Goal: Information Seeking & Learning: Learn about a topic

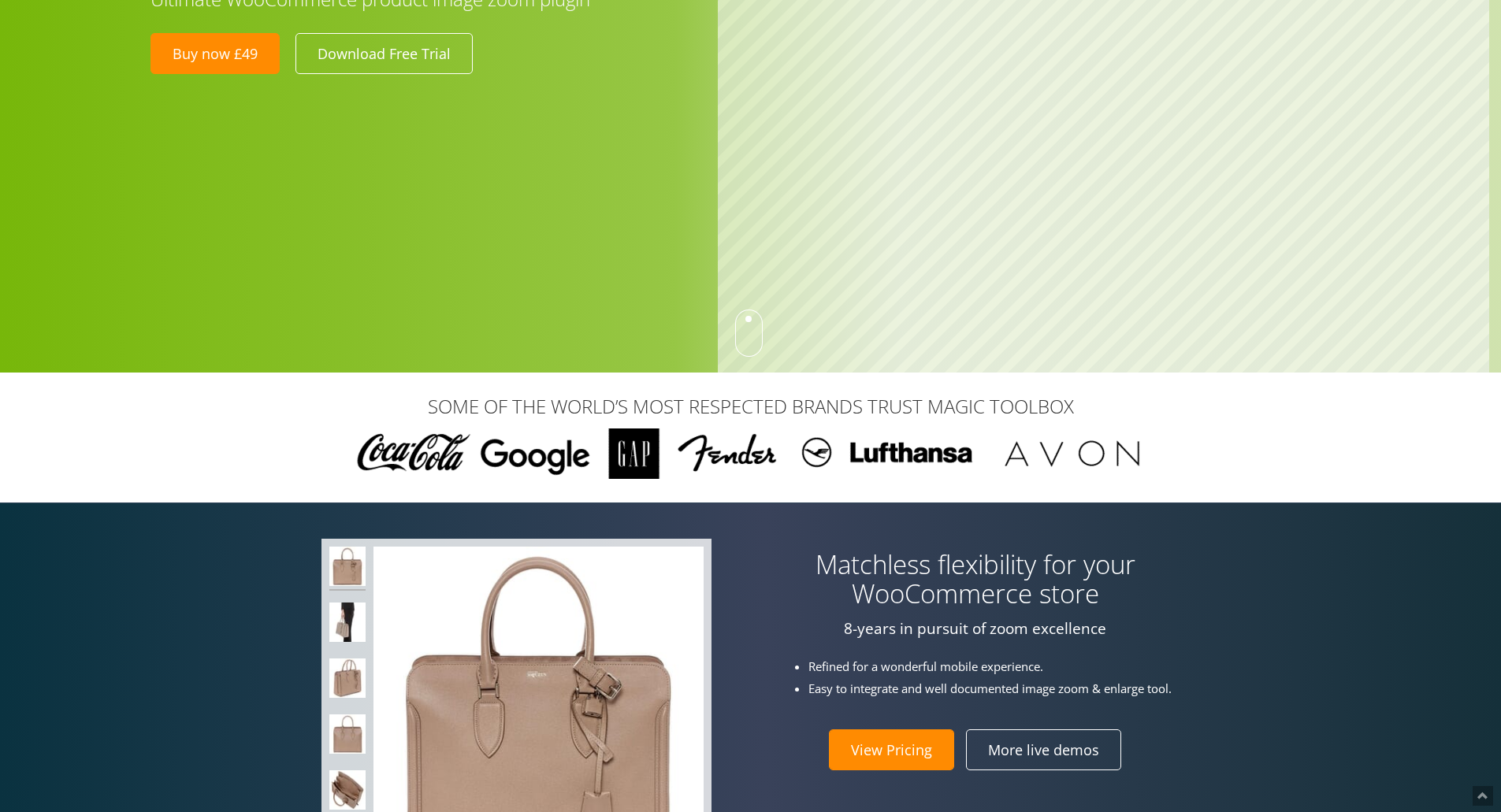
scroll to position [157, 0]
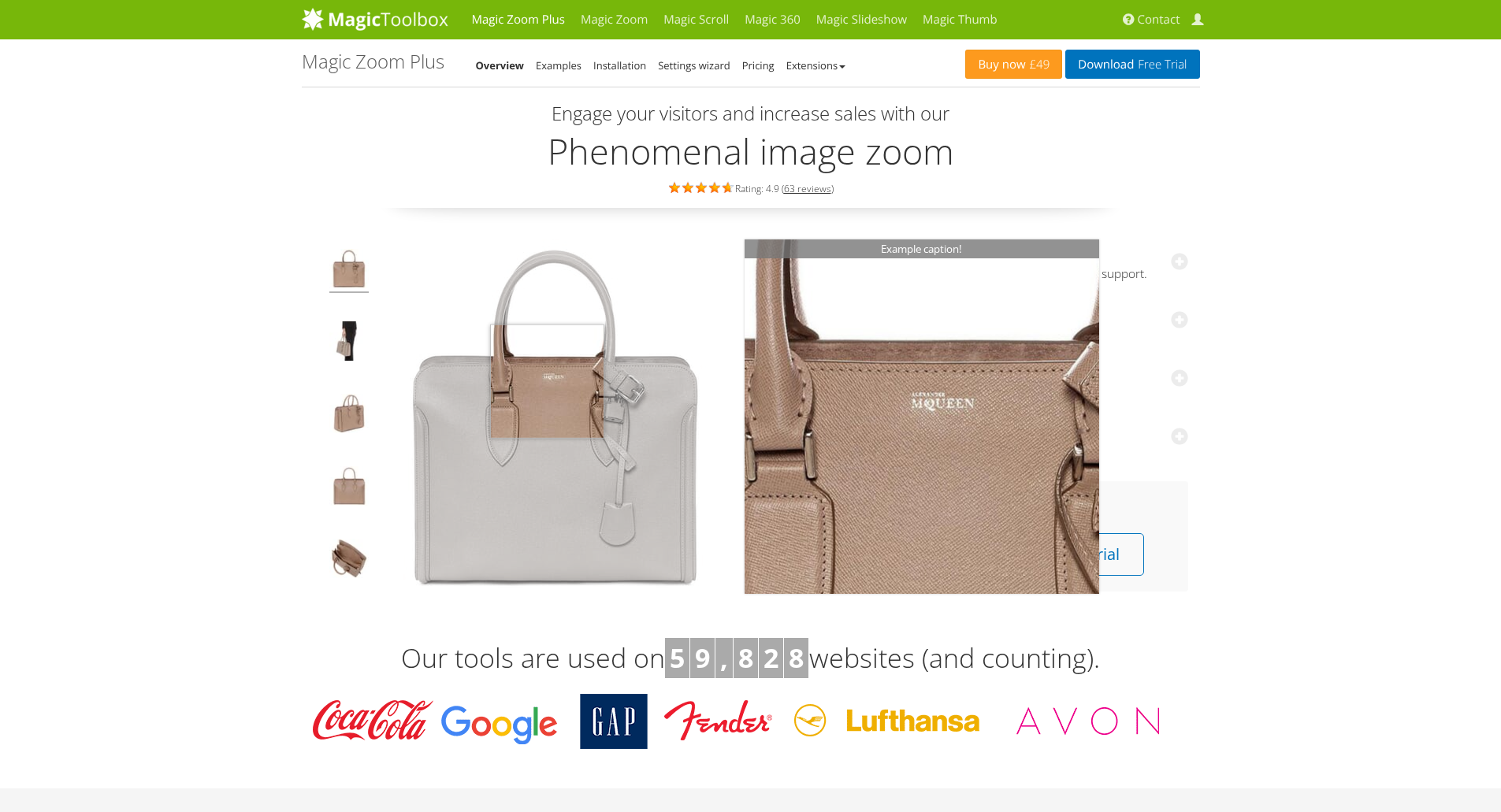
click at [547, 381] on img at bounding box center [555, 416] width 354 height 354
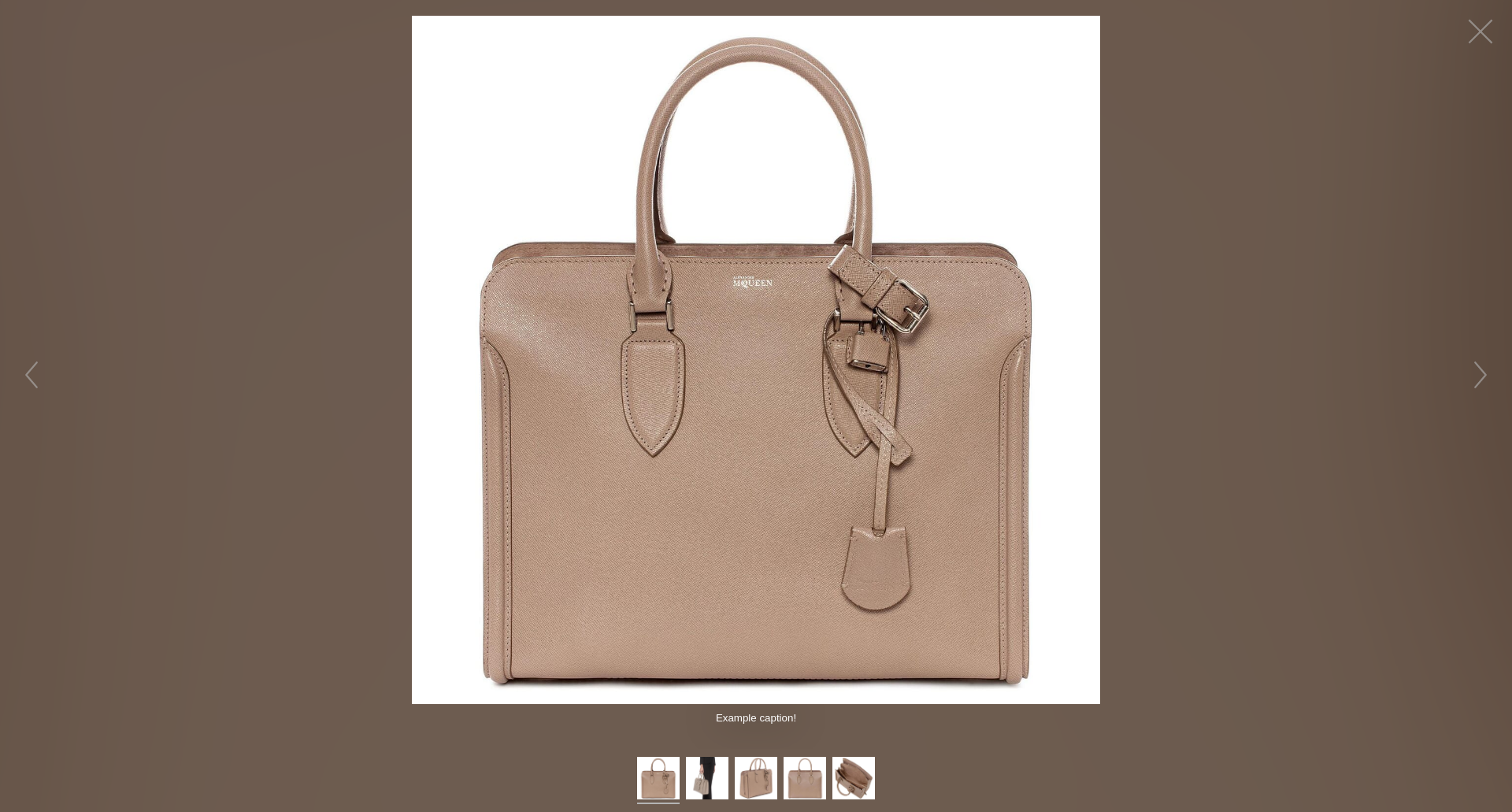
click at [702, 386] on img at bounding box center [756, 360] width 688 height 689
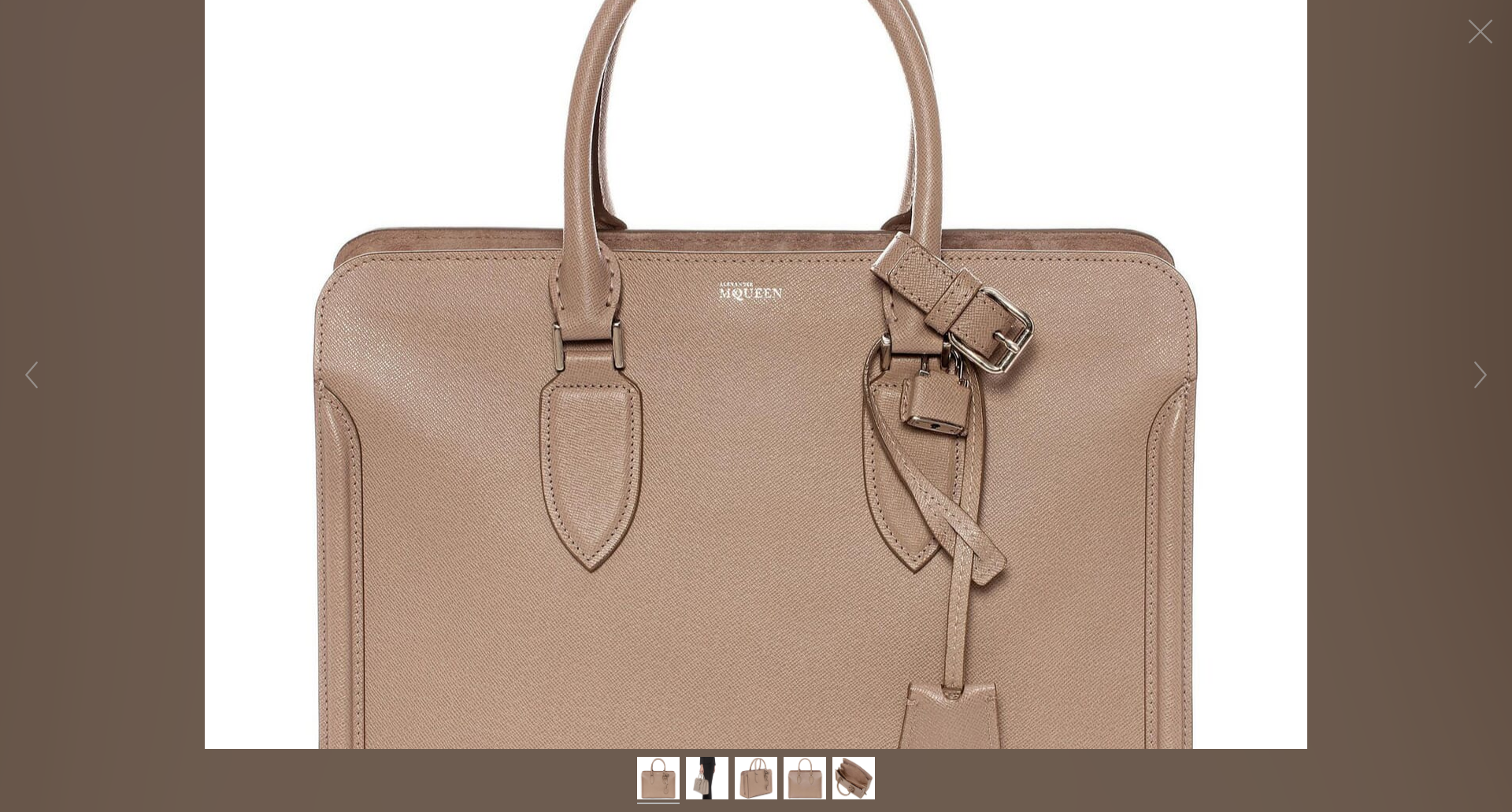
drag, startPoint x: 856, startPoint y: 282, endPoint x: 839, endPoint y: 263, distance: 25.5
click at [838, 307] on figure "Click to expand" at bounding box center [756, 374] width 1512 height 749
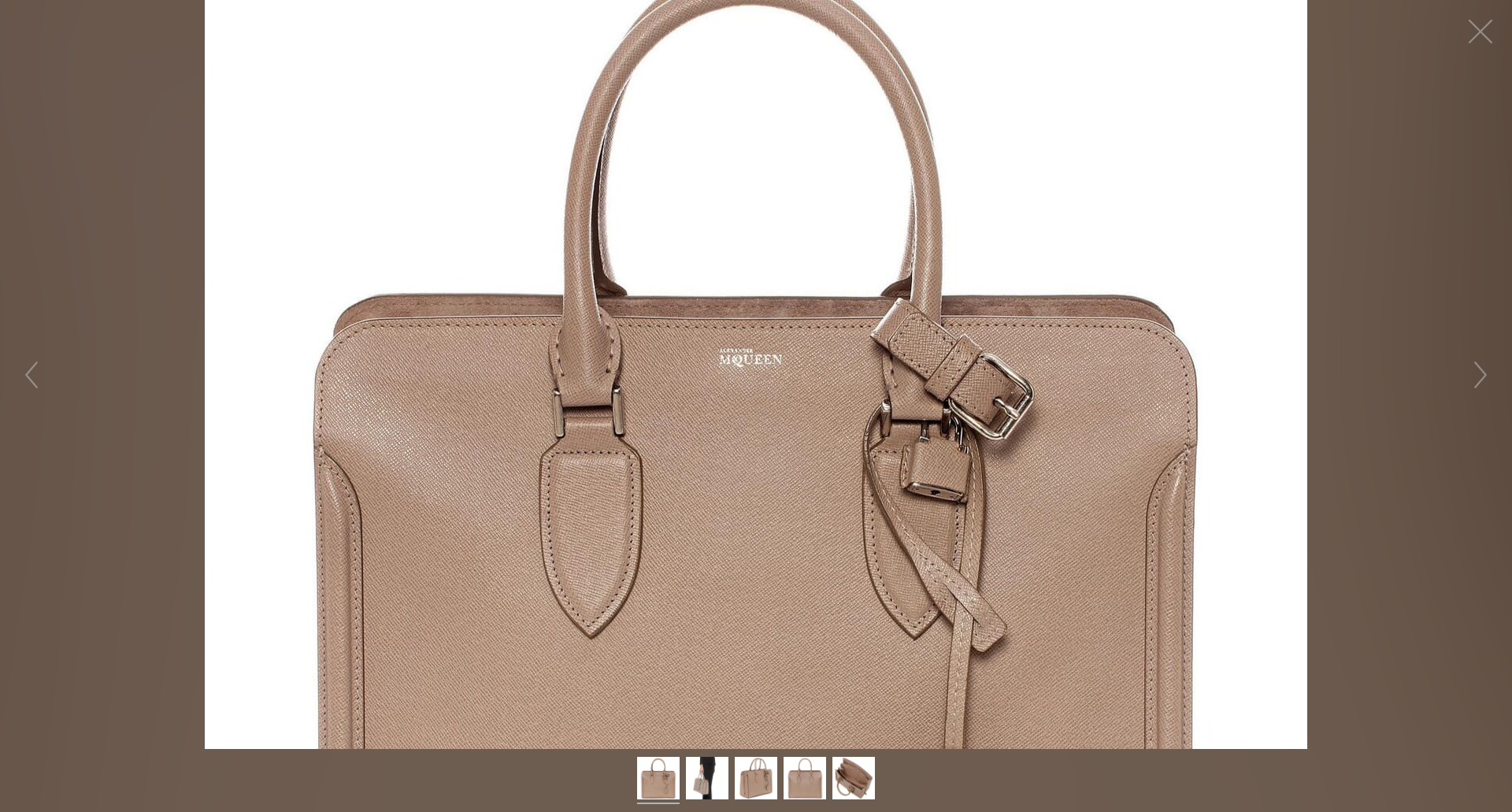
click at [169, 299] on figure "Click to expand" at bounding box center [756, 374] width 1512 height 749
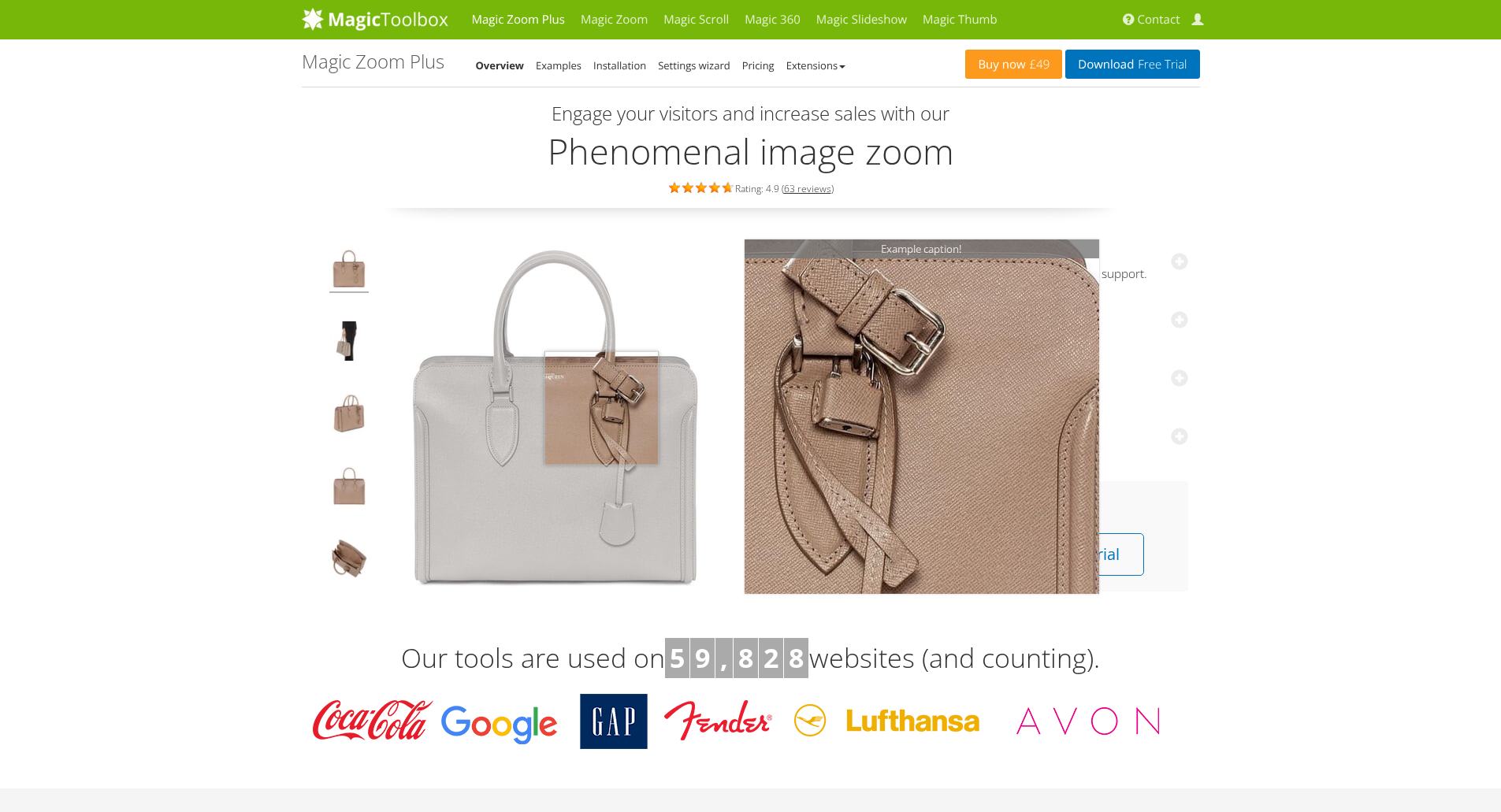
click at [561, 406] on img at bounding box center [555, 416] width 354 height 354
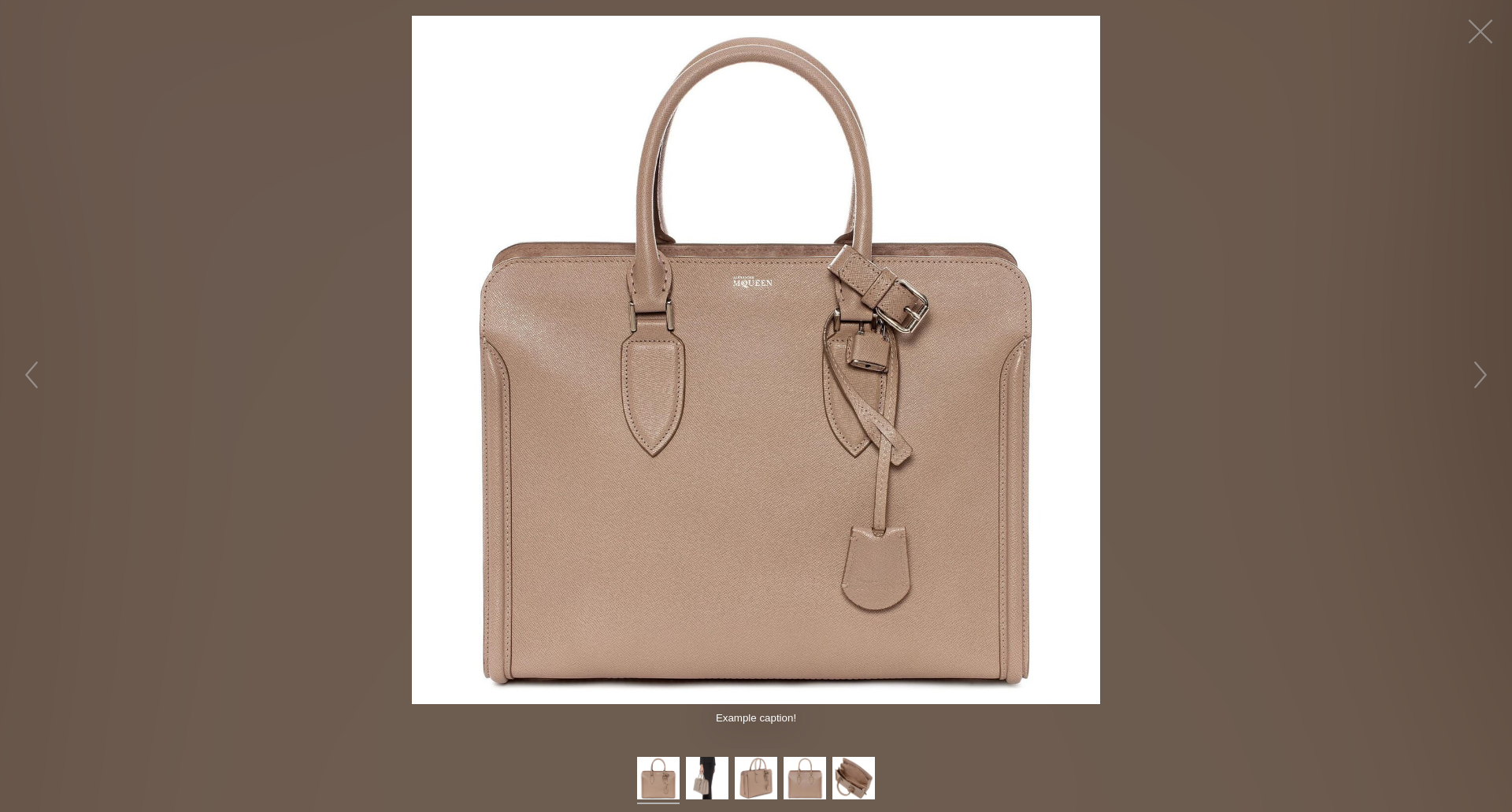
click at [662, 429] on img at bounding box center [756, 360] width 688 height 689
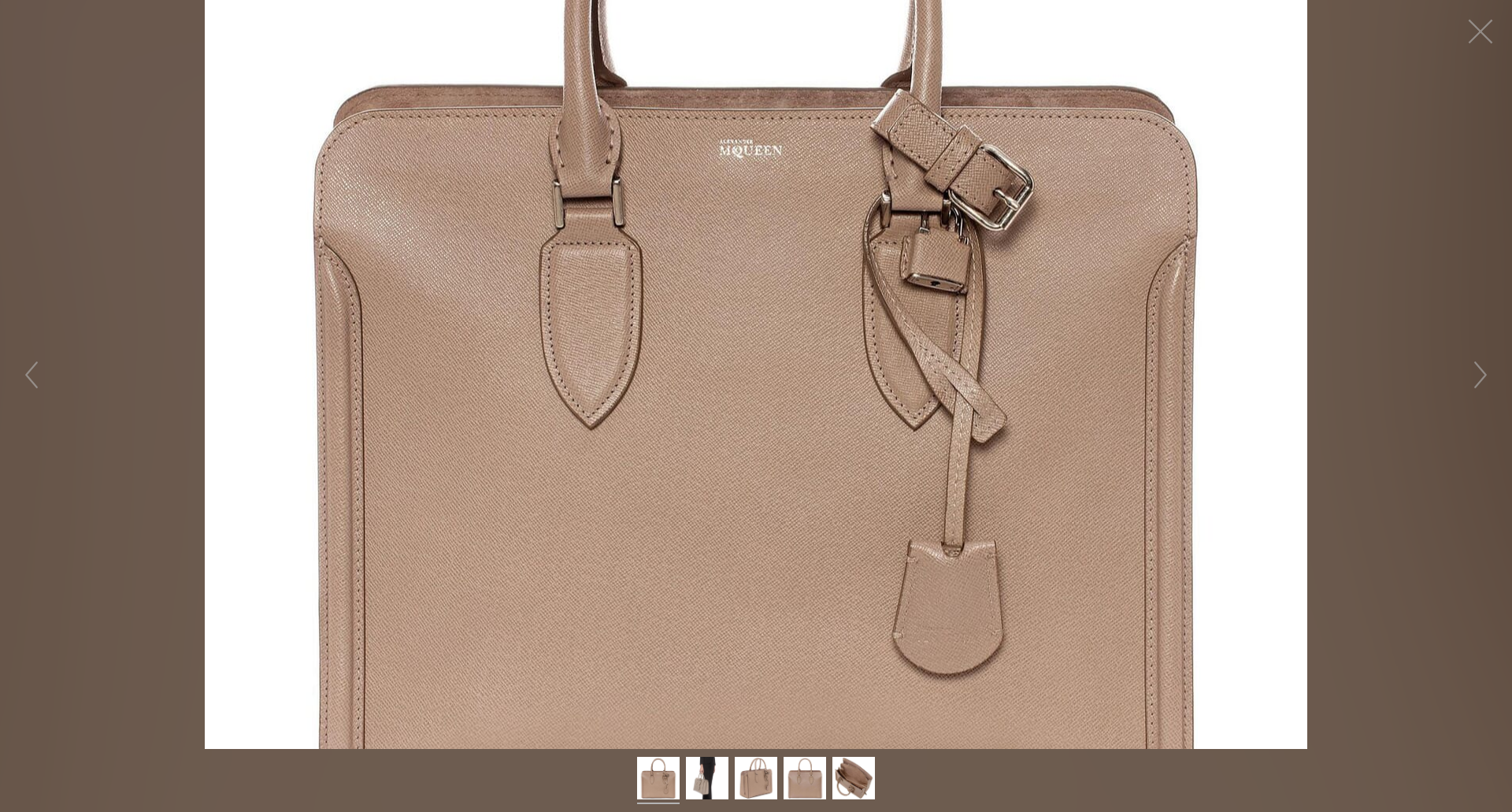
click at [662, 429] on figure "Click to expand" at bounding box center [756, 374] width 1512 height 749
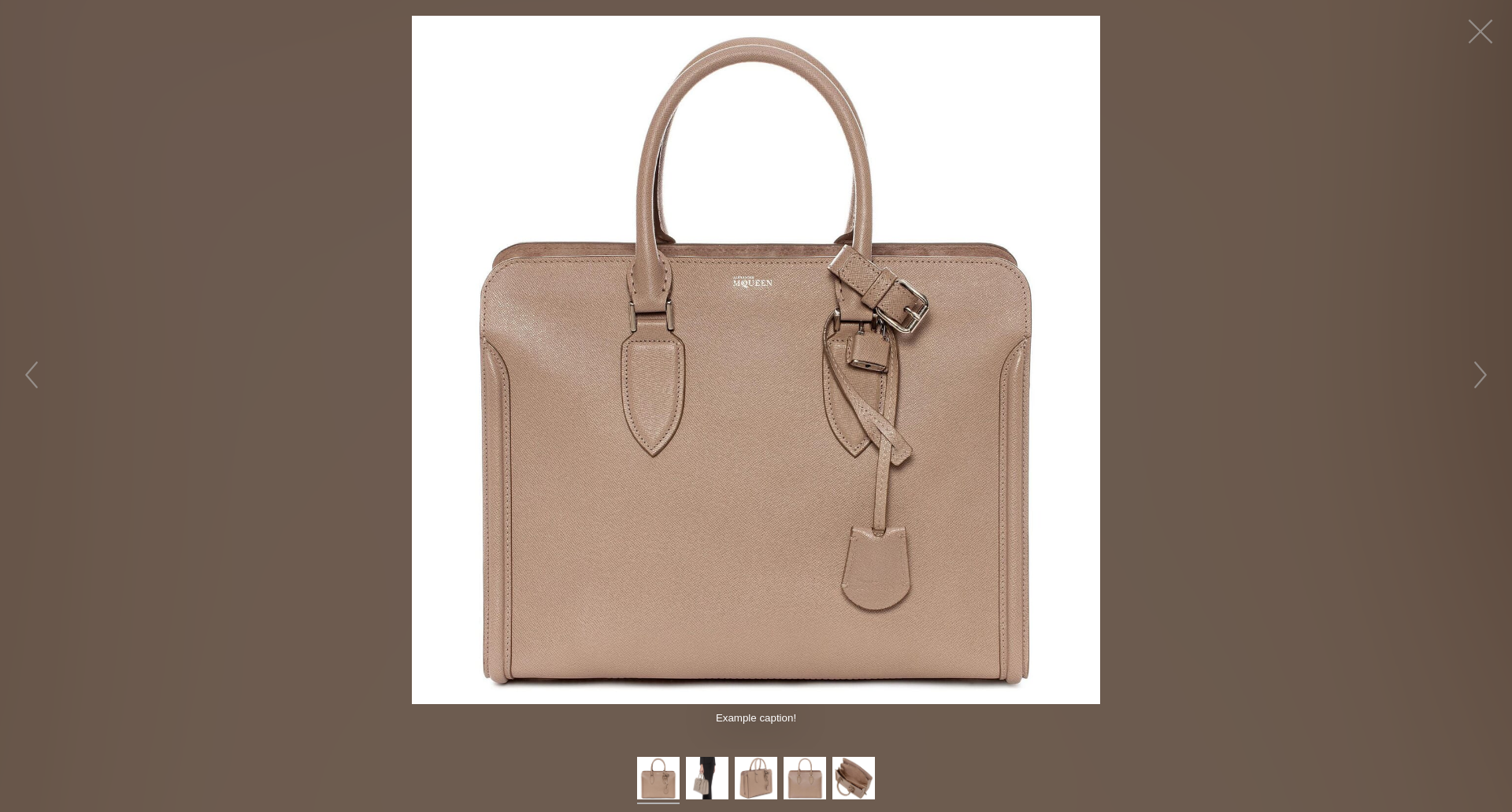
click at [182, 288] on figure "Click to expand" at bounding box center [756, 360] width 1512 height 689
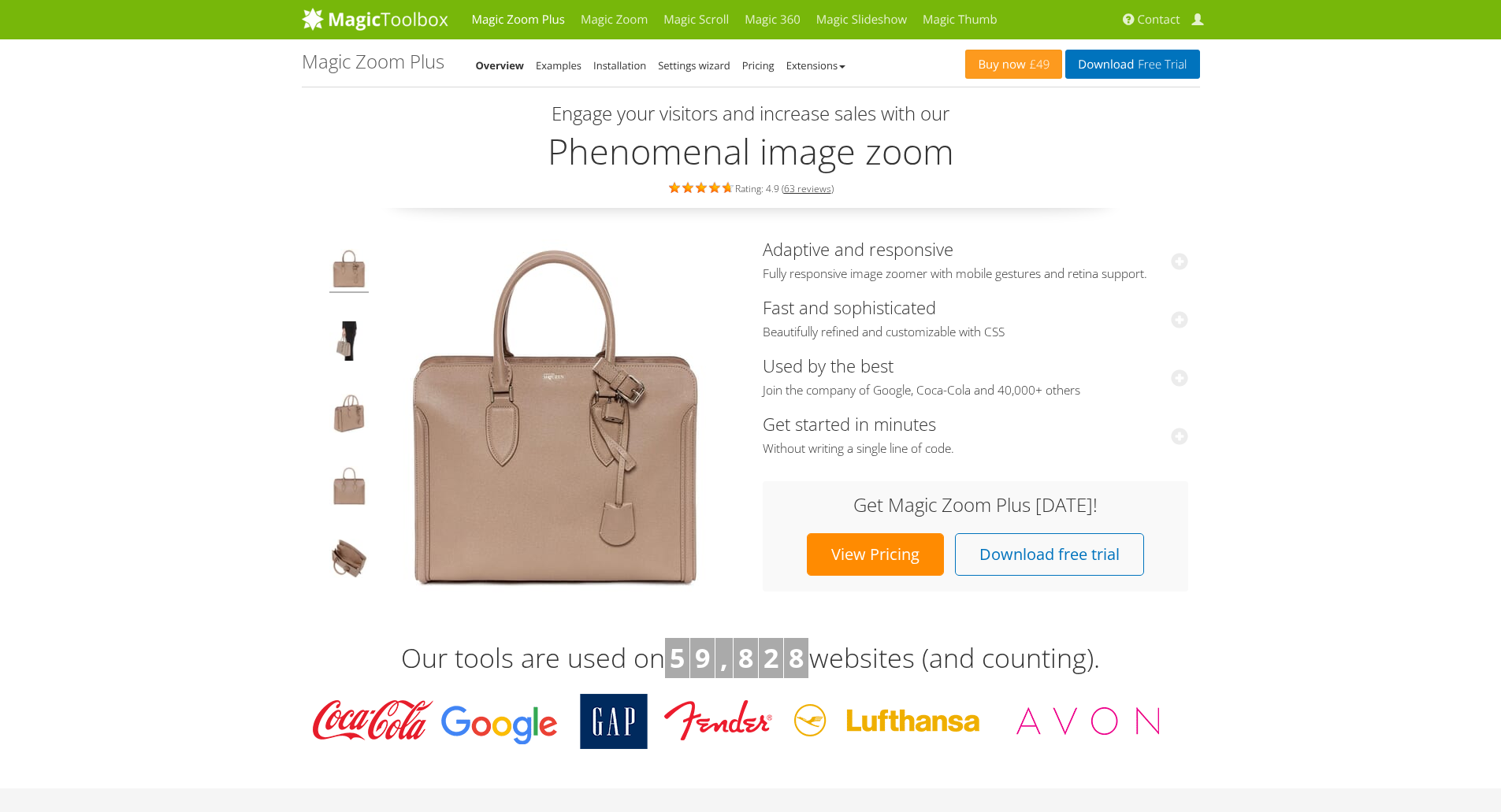
click at [475, 338] on img at bounding box center [555, 416] width 354 height 354
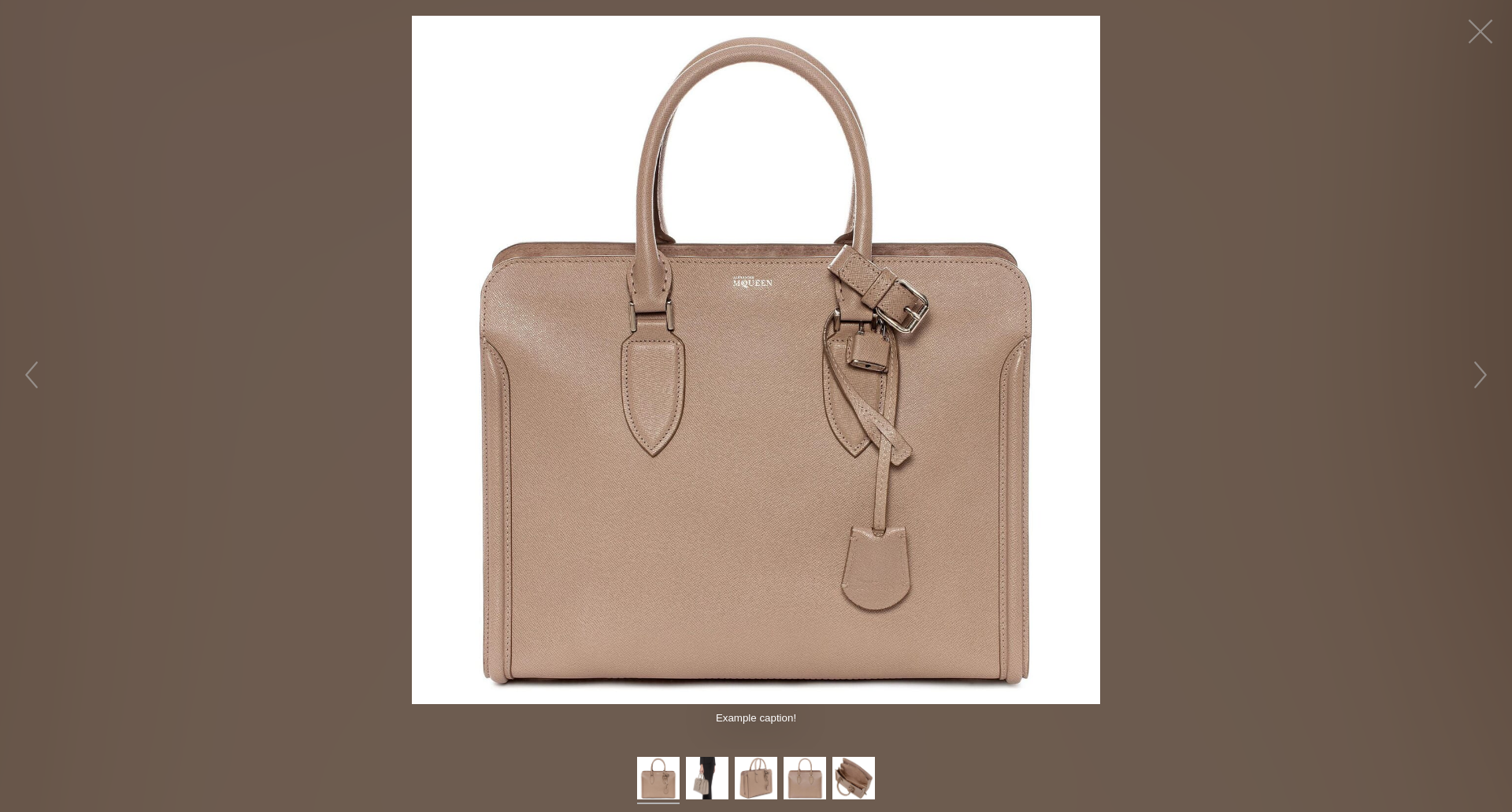
click at [856, 350] on img at bounding box center [756, 360] width 688 height 689
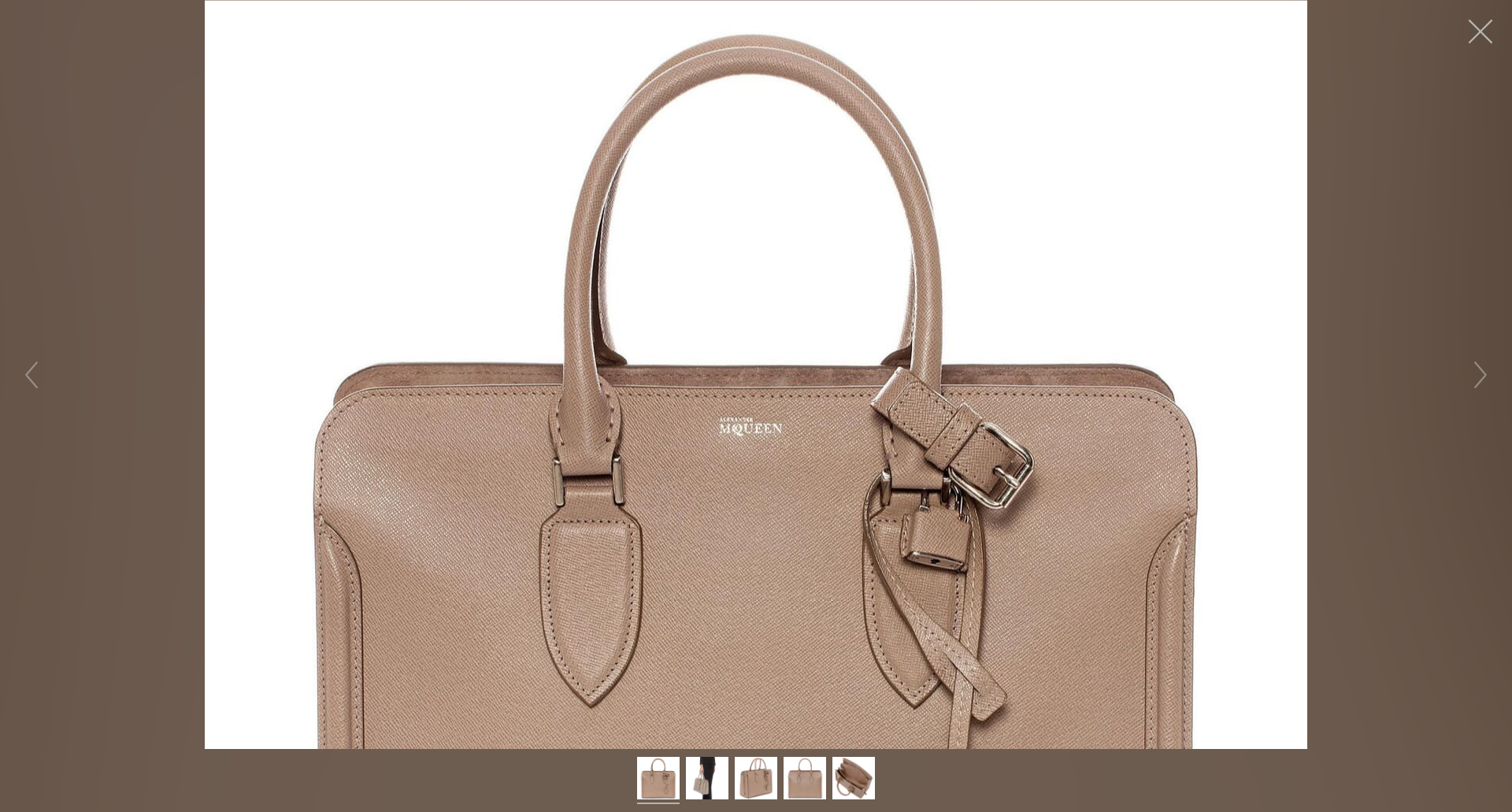
click at [1475, 28] on button "button" at bounding box center [1480, 31] width 47 height 47
